Goal: Task Accomplishment & Management: Use online tool/utility

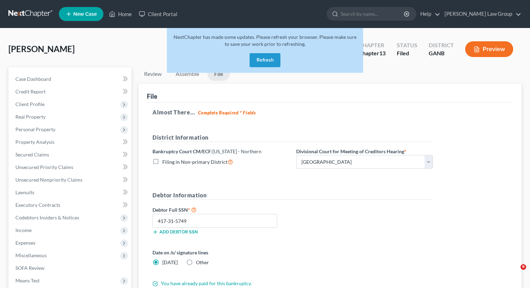
select select "0"
click at [271, 66] on button "Refresh" at bounding box center [264, 60] width 31 height 14
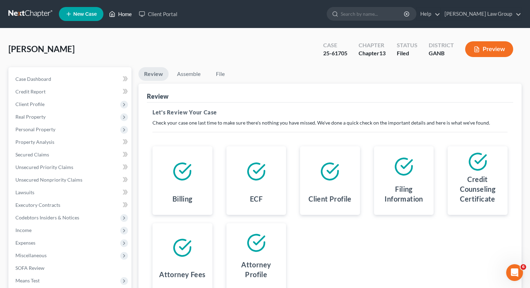
click at [117, 16] on link "Home" at bounding box center [120, 14] width 30 height 13
click at [121, 15] on link "Home" at bounding box center [120, 14] width 30 height 13
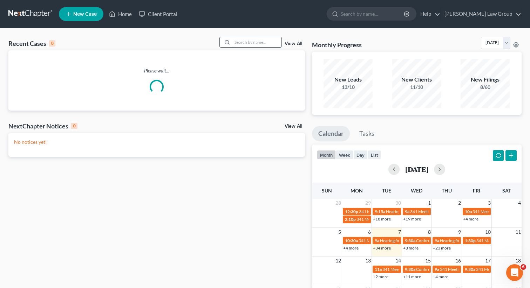
click at [256, 39] on input "search" at bounding box center [256, 42] width 49 height 10
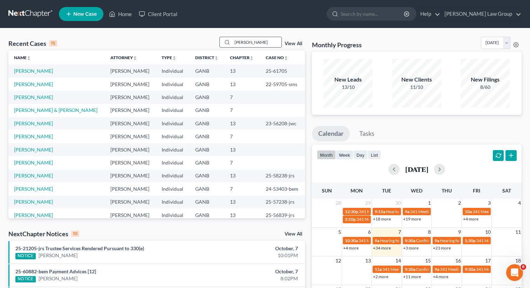
type input "[PERSON_NAME]"
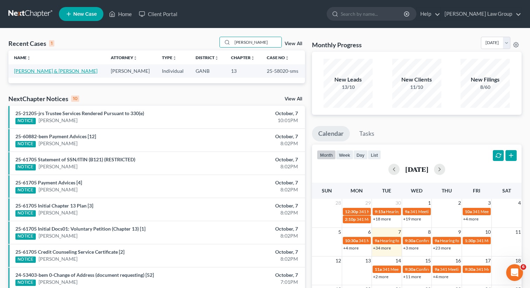
click at [38, 71] on link "[PERSON_NAME] & [PERSON_NAME]" at bounding box center [55, 71] width 83 height 6
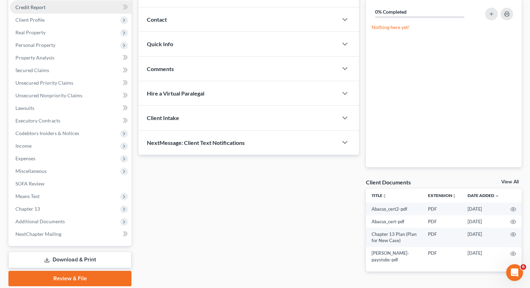
scroll to position [109, 0]
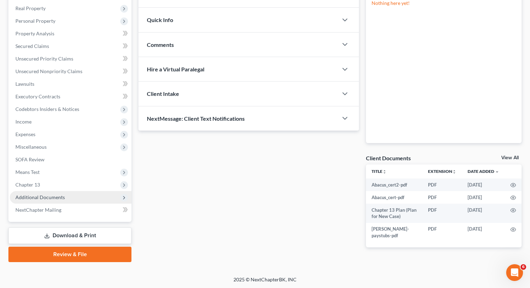
click at [57, 196] on span "Additional Documents" at bounding box center [39, 197] width 49 height 6
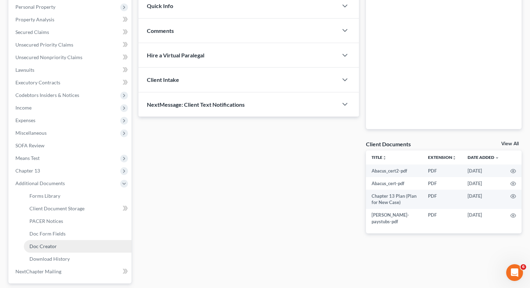
scroll to position [164, 0]
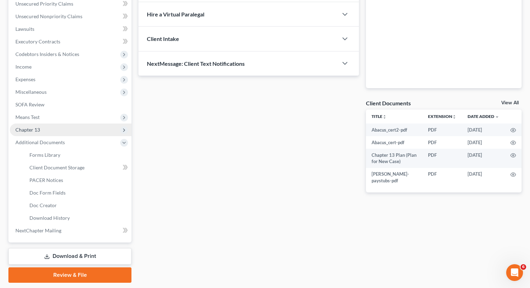
click at [42, 130] on span "Chapter 13" at bounding box center [71, 130] width 122 height 13
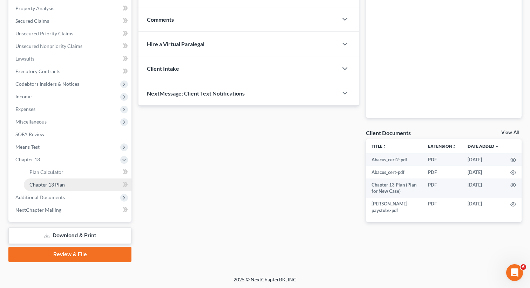
click at [41, 182] on span "Chapter 13 Plan" at bounding box center [46, 185] width 35 height 6
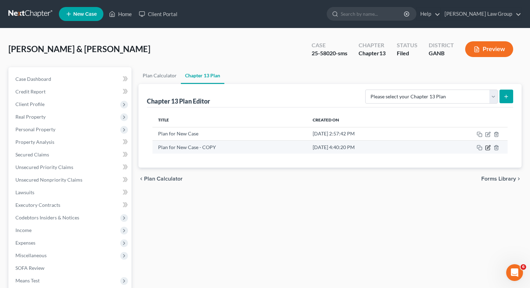
click at [487, 148] on icon "button" at bounding box center [488, 146] width 3 height 3
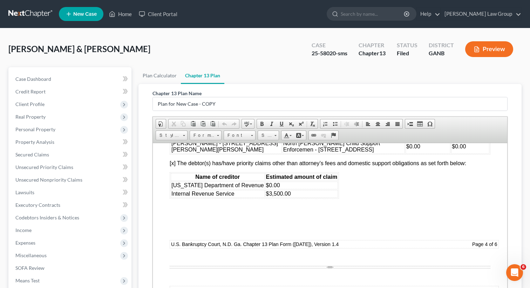
scroll to position [2588, 0]
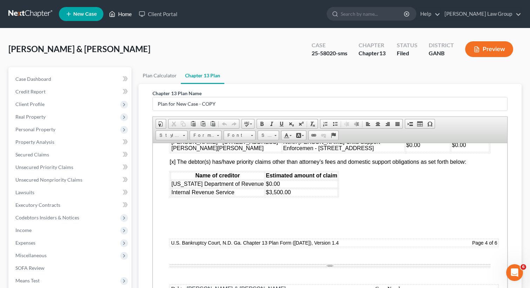
click at [121, 11] on link "Home" at bounding box center [120, 14] width 30 height 13
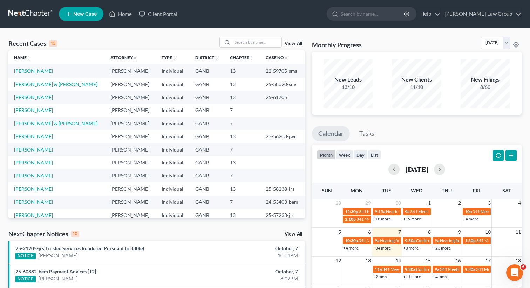
click at [317, 36] on div "Recent Cases 15 View All Name unfold_more expand_more expand_less Attorney unfo…" at bounding box center [265, 259] width 530 height 463
